Goal: Find specific page/section: Find specific page/section

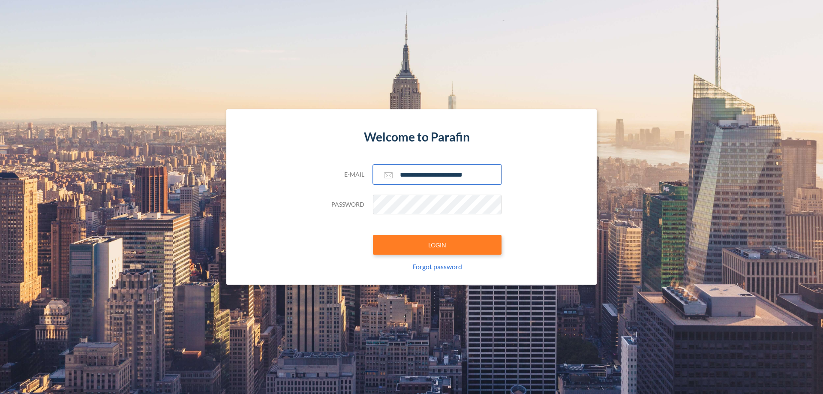
type input "**********"
click at [437, 245] on button "LOGIN" at bounding box center [437, 245] width 129 height 20
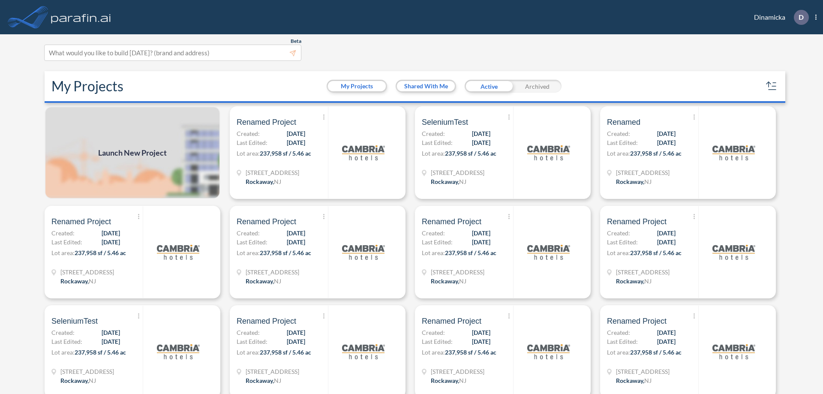
scroll to position [2, 0]
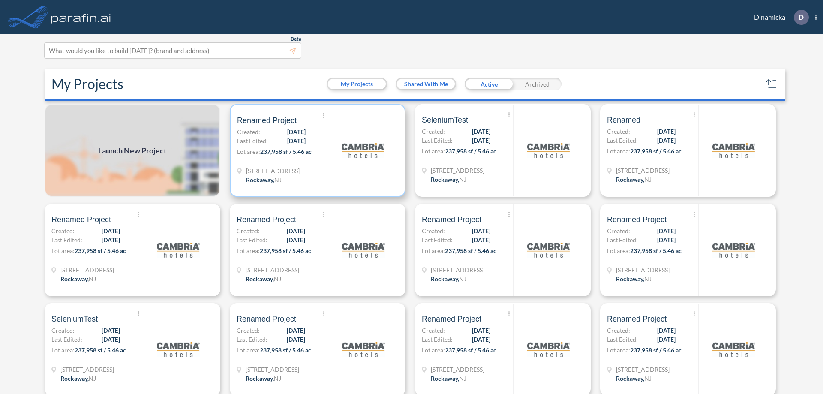
click at [316, 150] on p "Lot area: 237,958 sf / 5.46 ac" at bounding box center [282, 153] width 91 height 12
